Goal: Navigation & Orientation: Find specific page/section

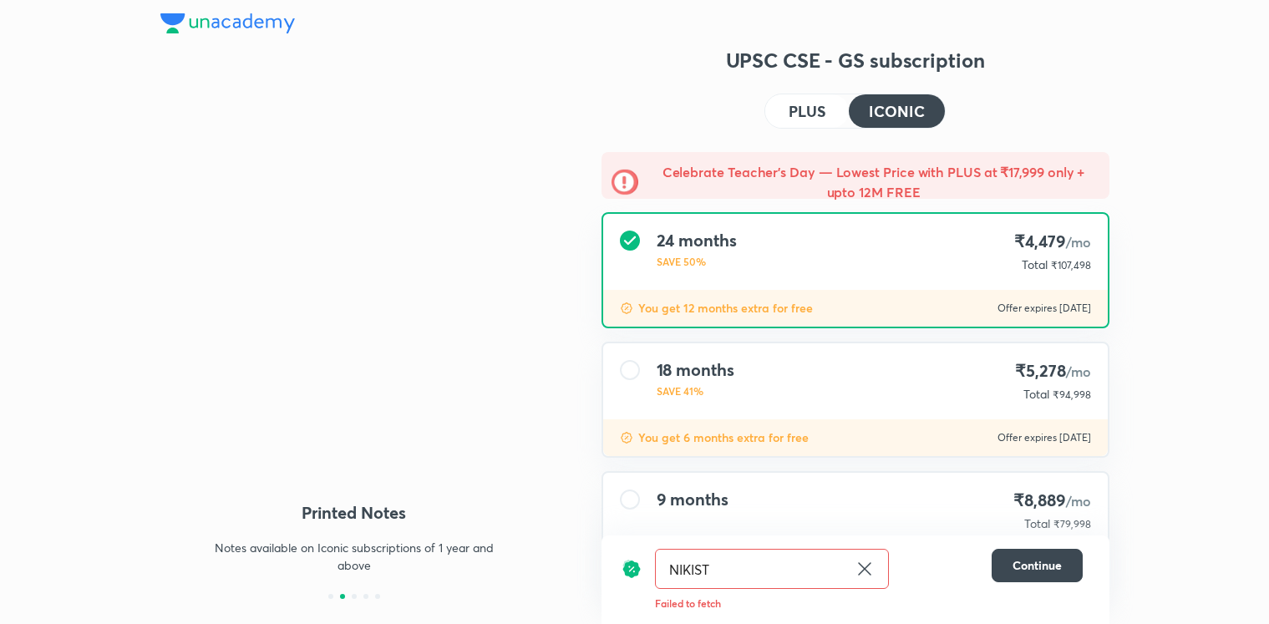
click at [192, 26] on img at bounding box center [227, 23] width 134 height 20
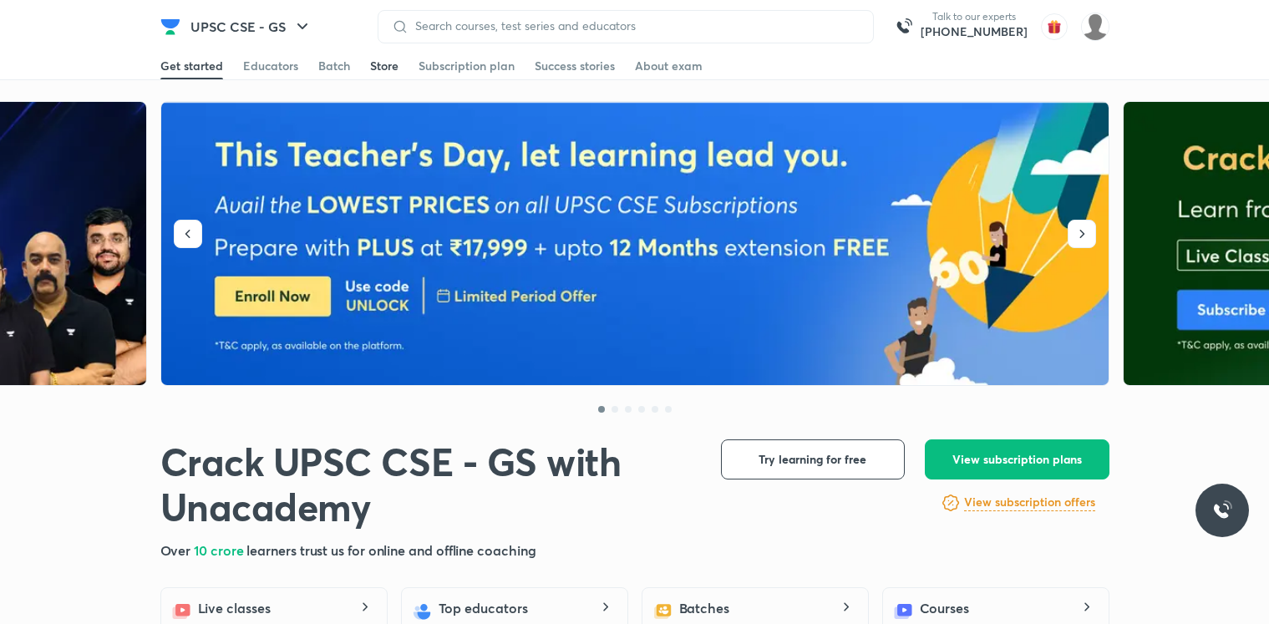
click at [395, 58] on div "Store" at bounding box center [384, 66] width 28 height 17
